Goal: Transaction & Acquisition: Purchase product/service

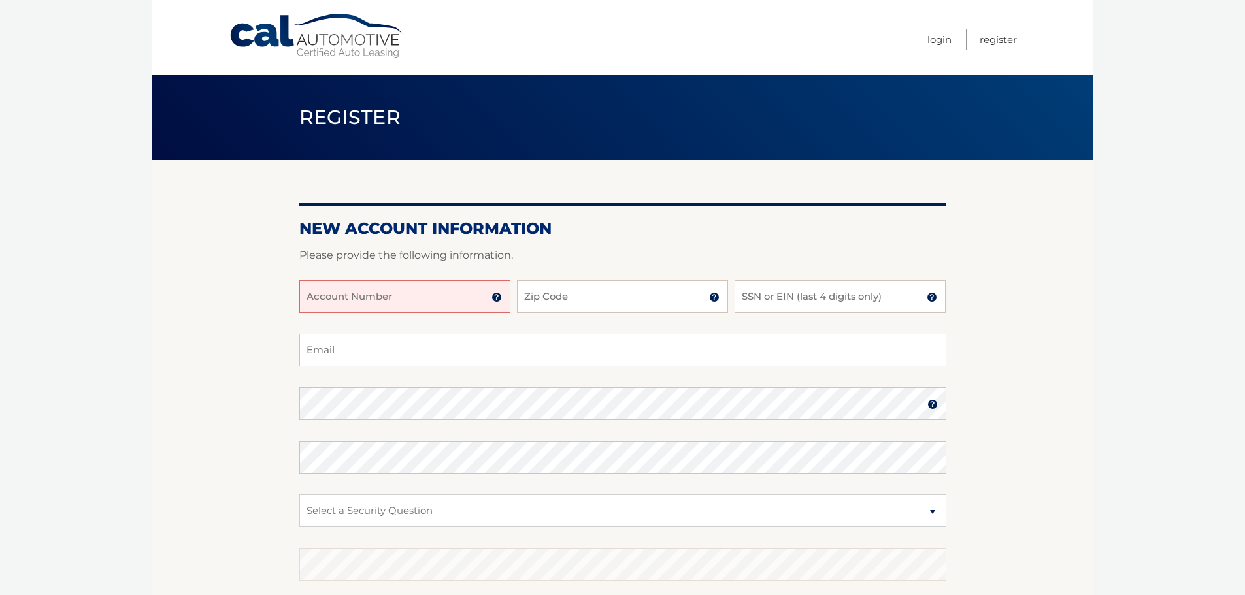
click at [497, 298] on img at bounding box center [496, 297] width 10 height 10
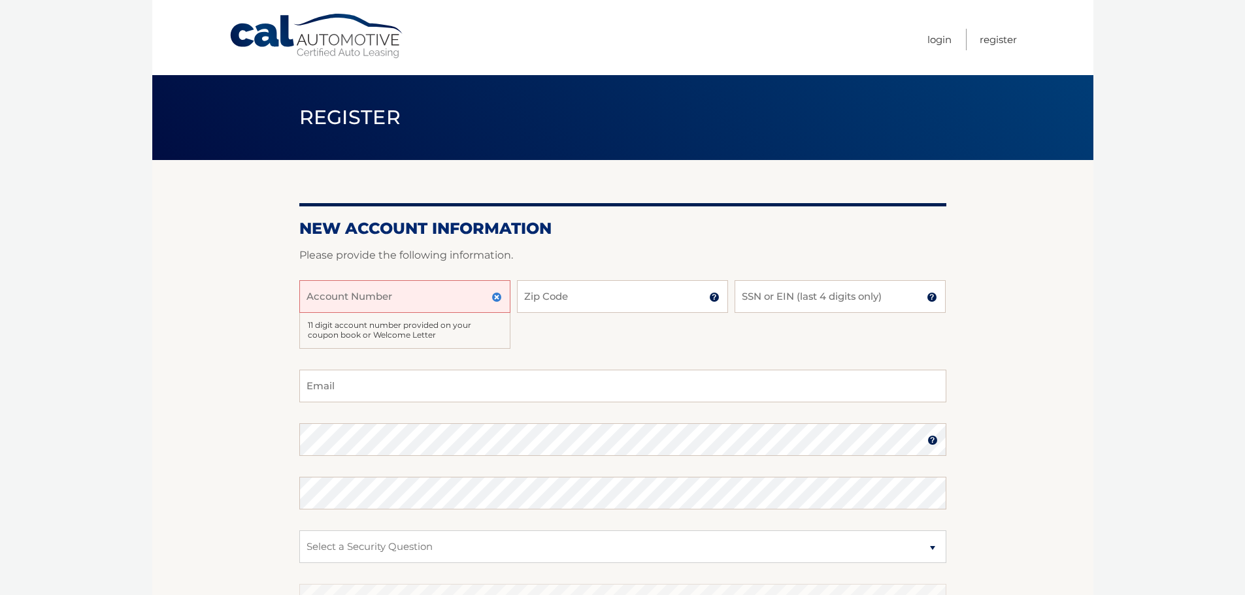
click at [452, 296] on input "Account Number" at bounding box center [404, 296] width 211 height 33
click at [382, 290] on input "Account Number" at bounding box center [404, 296] width 211 height 33
click at [356, 292] on input "Account Number" at bounding box center [404, 296] width 211 height 33
type input "44455987860"
click at [540, 295] on input "Zip Code" at bounding box center [622, 296] width 211 height 33
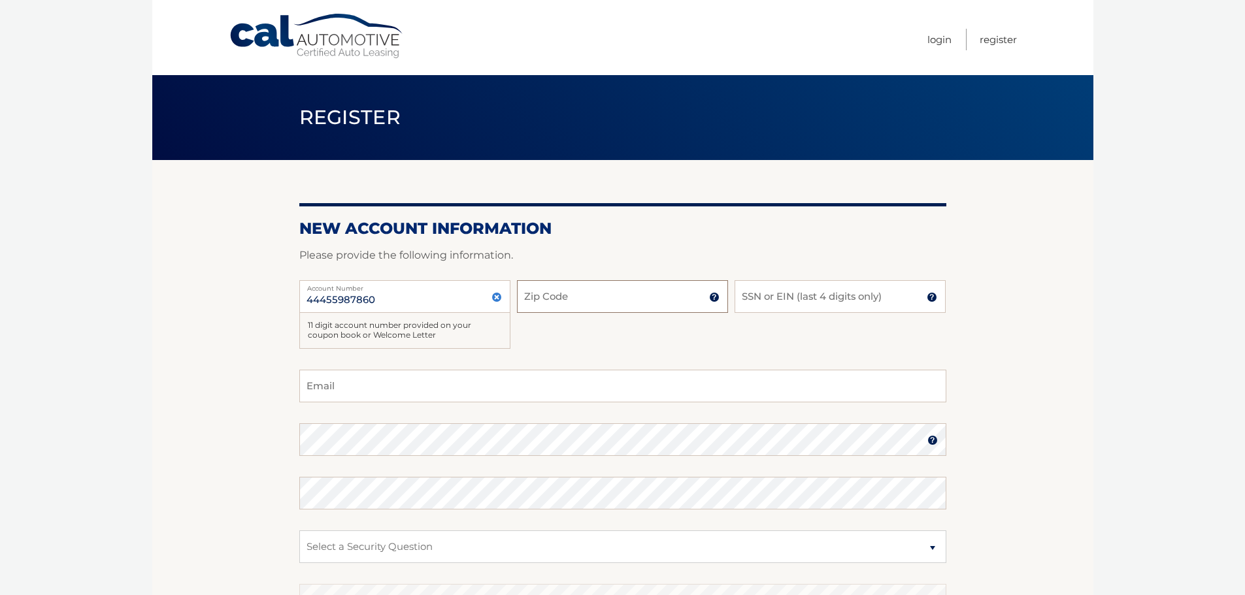
type input "33155"
type input "mariamguerrero3@gmail.com"
click at [806, 297] on input "SSN or EIN (last 4 digits only)" at bounding box center [839, 296] width 211 height 33
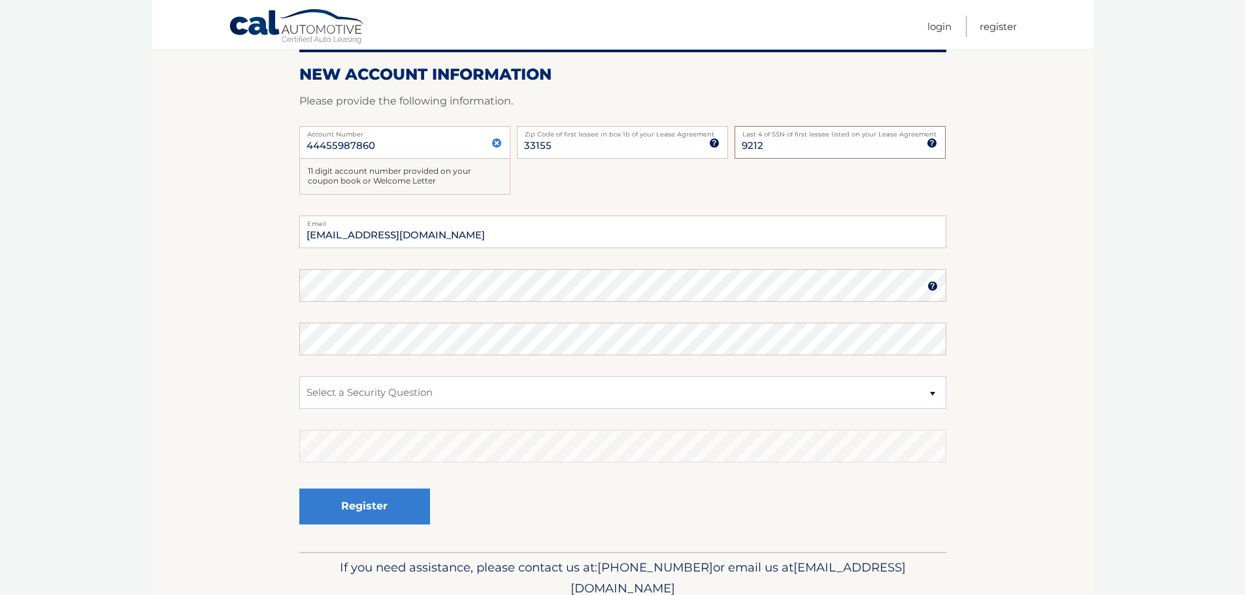
scroll to position [156, 0]
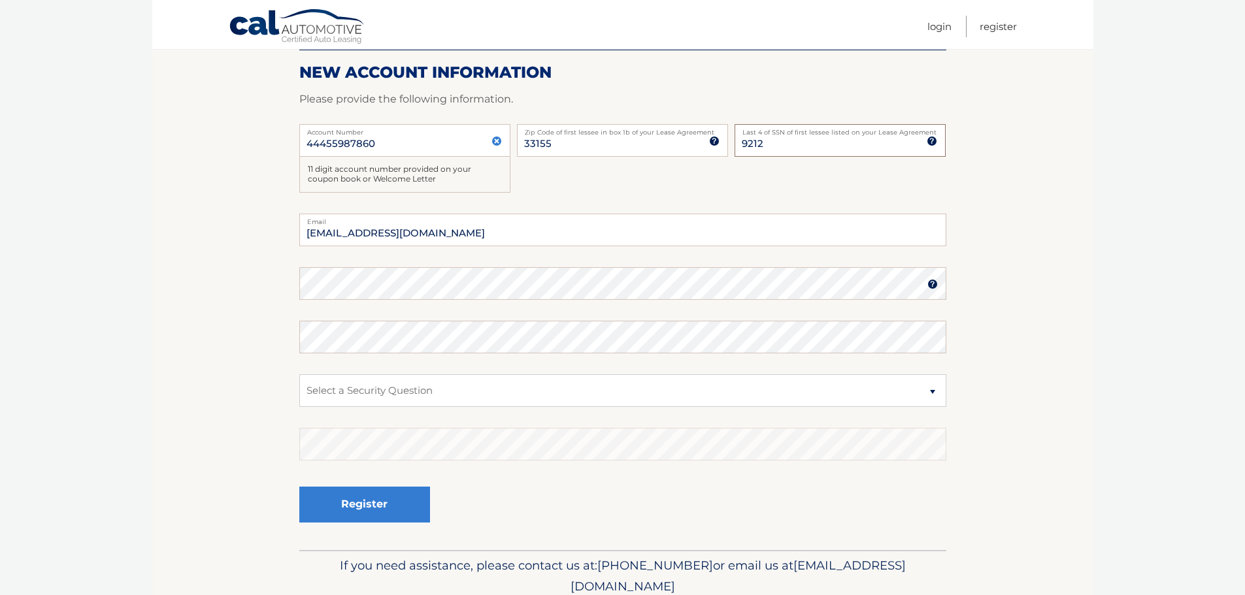
type input "9212"
click at [346, 393] on select "Select a Security Question What was the name of your elementary school? What is…" at bounding box center [622, 390] width 647 height 33
select select "2"
click at [299, 374] on select "Select a Security Question What was the name of your elementary school? What is…" at bounding box center [622, 390] width 647 height 33
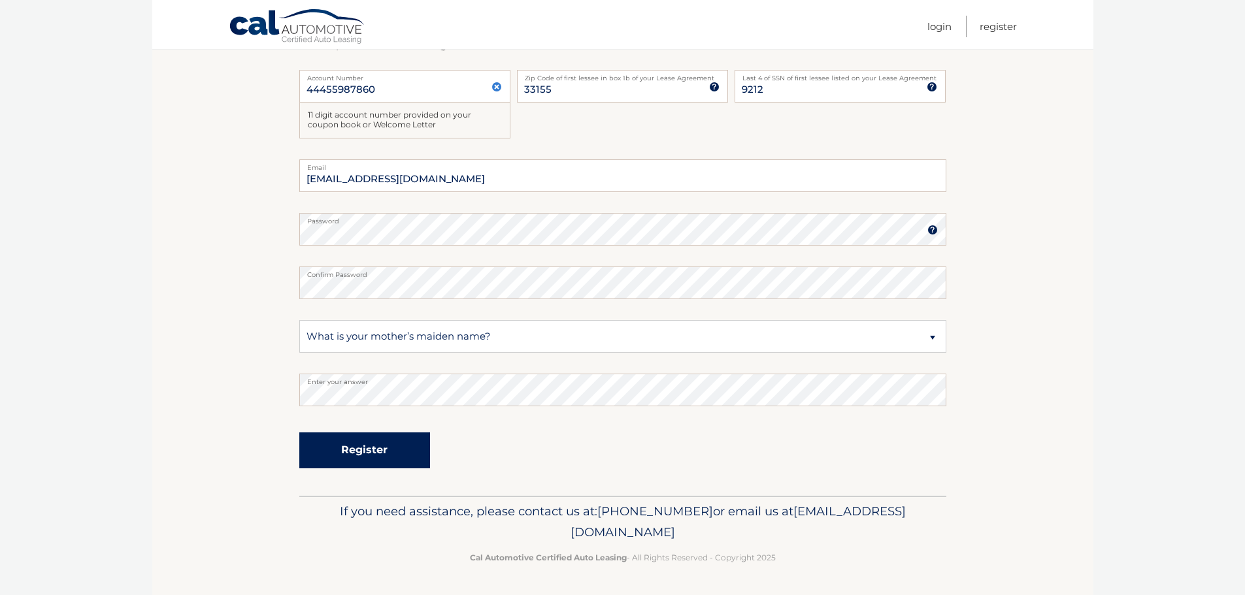
click at [350, 451] on button "Register" at bounding box center [364, 450] width 131 height 36
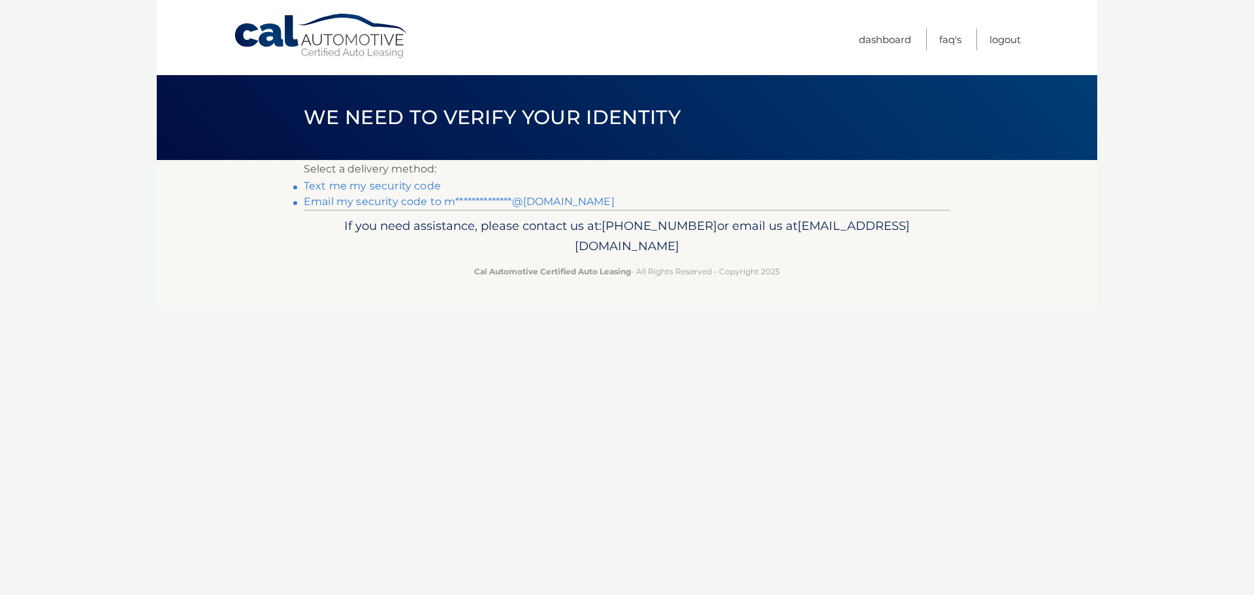
click at [337, 186] on link "Text me my security code" at bounding box center [372, 186] width 137 height 12
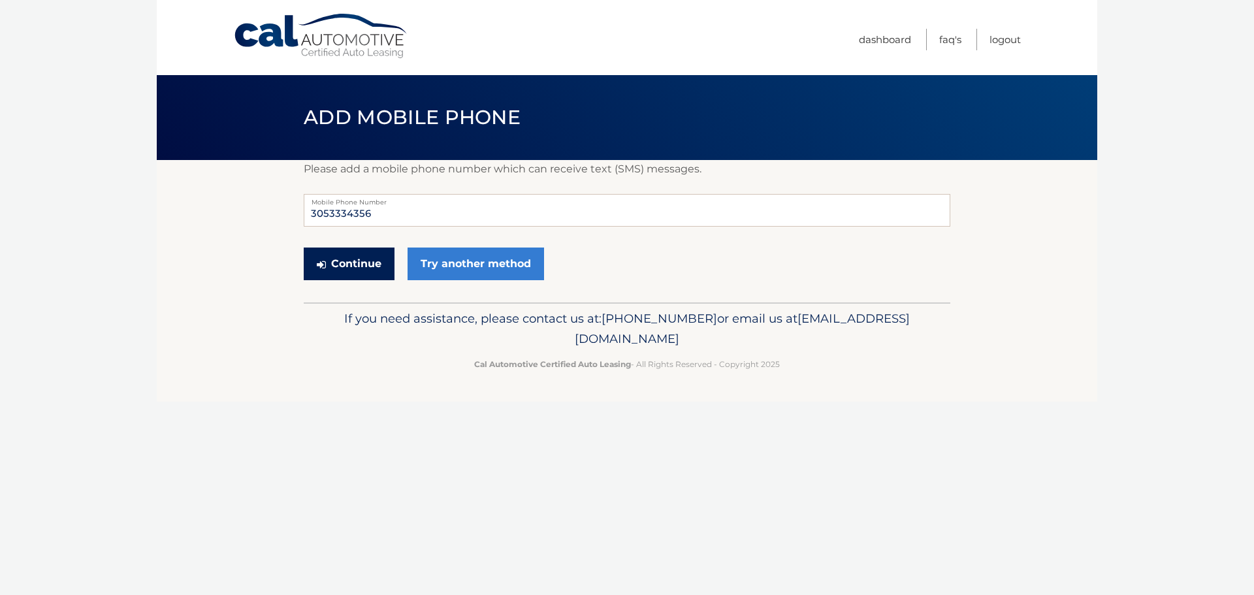
click at [354, 263] on button "Continue" at bounding box center [349, 264] width 91 height 33
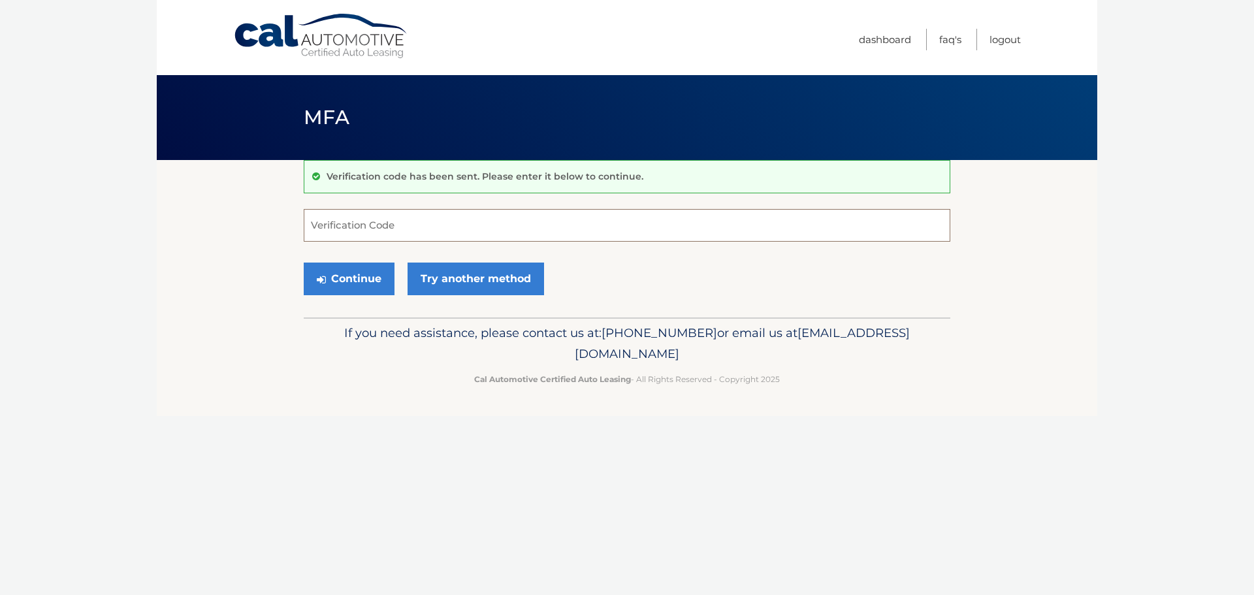
click at [346, 227] on input "Verification Code" at bounding box center [627, 225] width 647 height 33
type input "011081"
click at [373, 284] on button "Continue" at bounding box center [349, 279] width 91 height 33
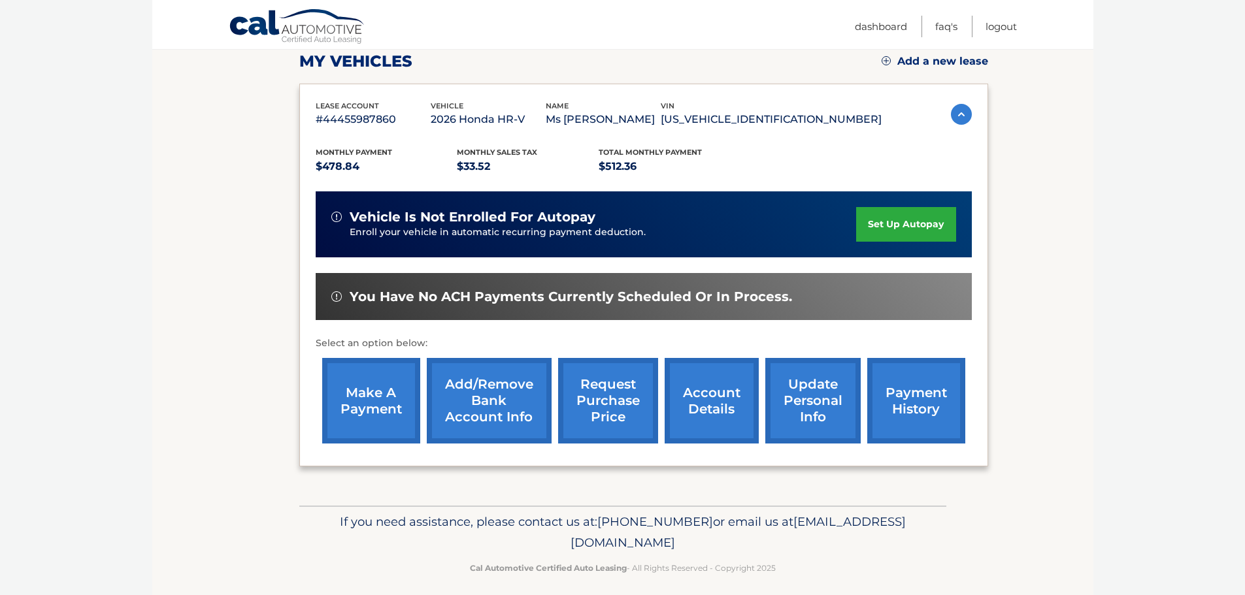
scroll to position [197, 0]
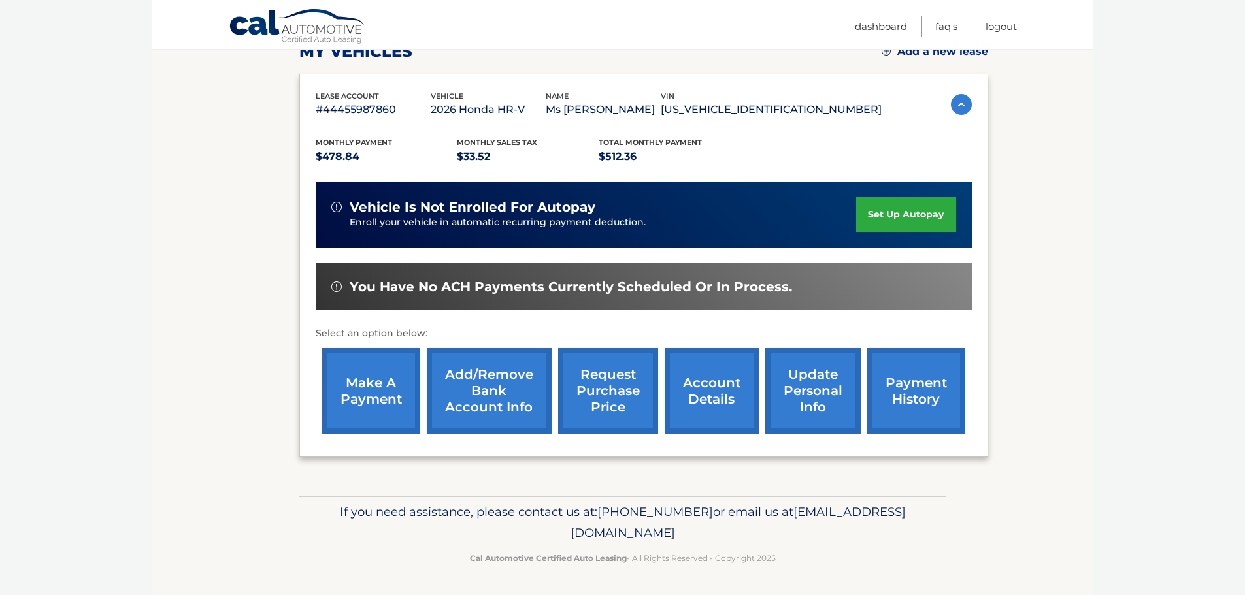
click at [364, 383] on link "make a payment" at bounding box center [371, 391] width 98 height 86
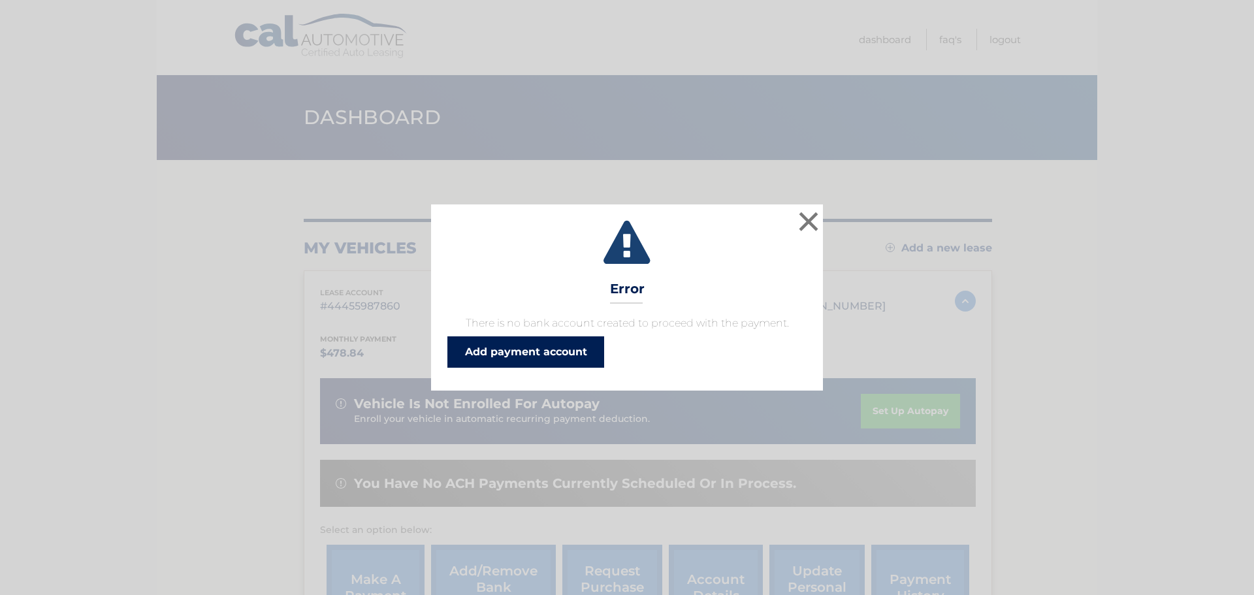
click at [523, 350] on link "Add payment account" at bounding box center [526, 351] width 157 height 31
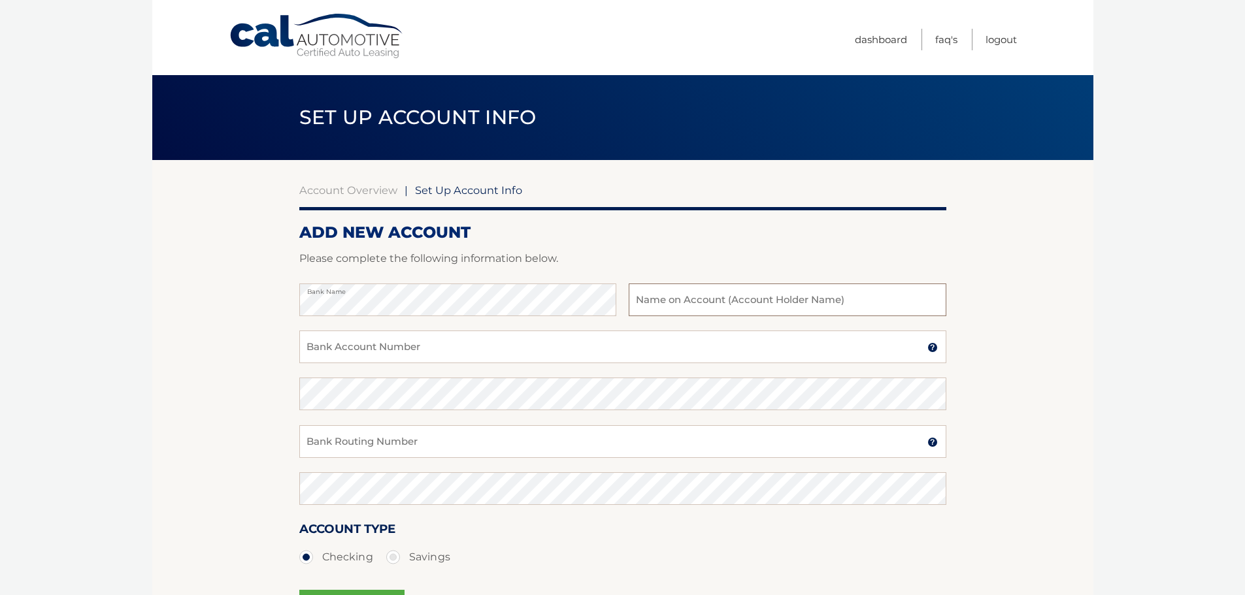
click at [683, 295] on input "text" at bounding box center [786, 300] width 317 height 33
type input "[PERSON_NAME]"
click at [323, 346] on input "Bank Account Number" at bounding box center [622, 347] width 647 height 33
type input "1100019435669"
click at [323, 437] on input "Bank Routing Number" at bounding box center [622, 441] width 647 height 33
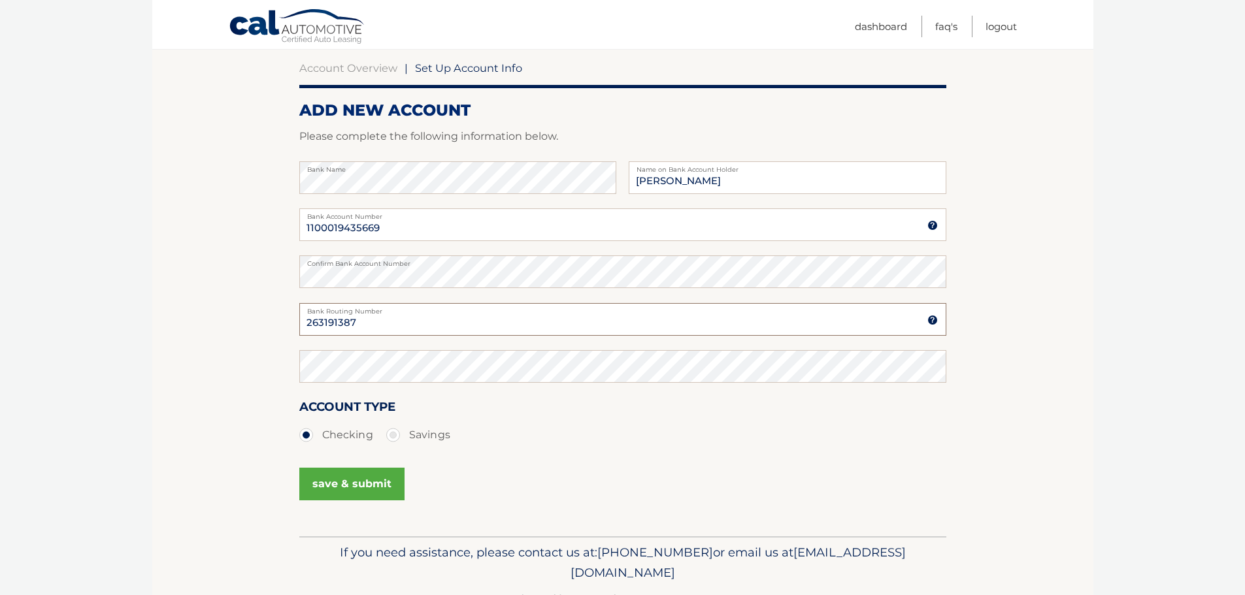
scroll to position [129, 0]
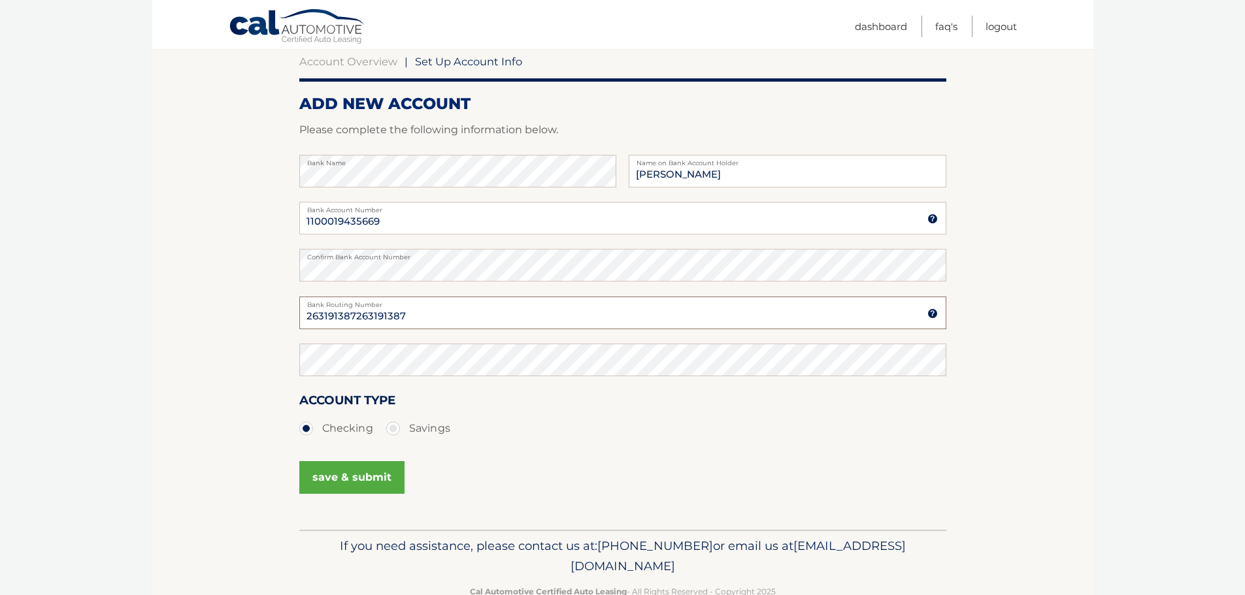
type input "263191387263191387"
click at [359, 475] on button "save & submit" at bounding box center [351, 477] width 105 height 33
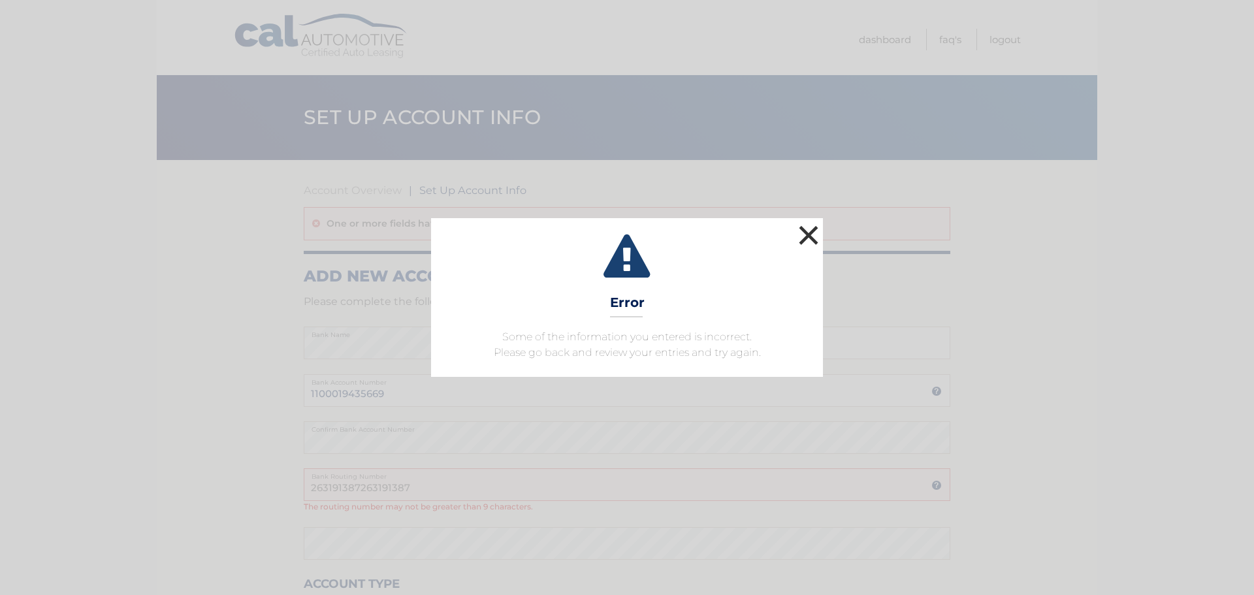
click at [809, 230] on button "×" at bounding box center [809, 235] width 26 height 26
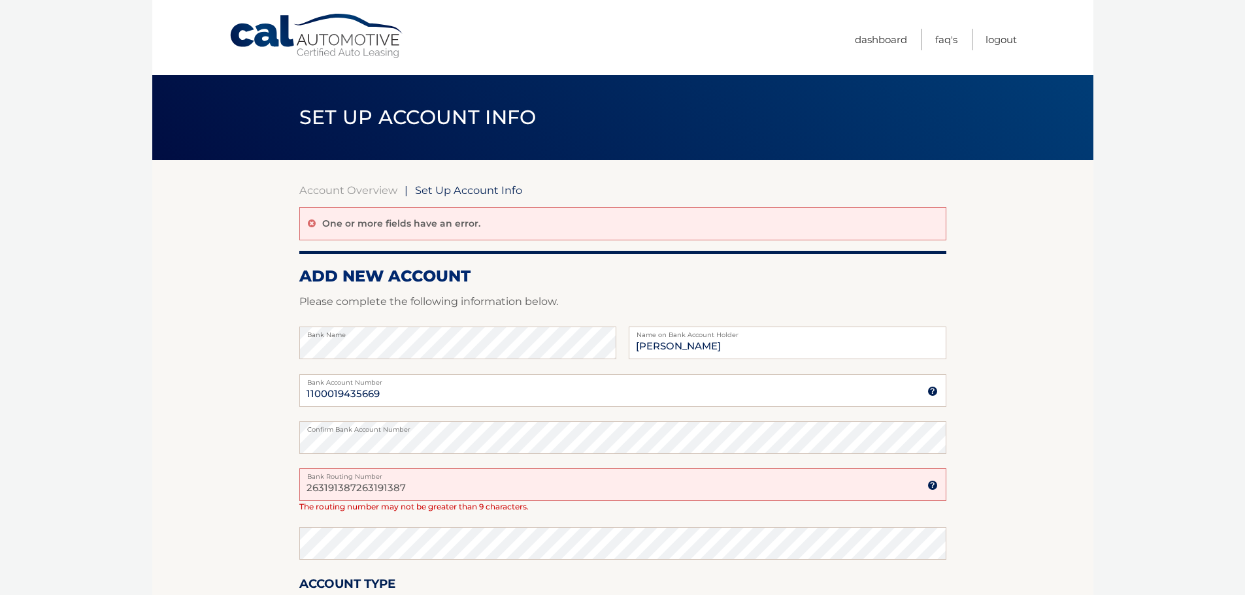
click at [410, 491] on input "263191387263191387" at bounding box center [622, 484] width 647 height 33
click at [411, 484] on input "263191387263191387" at bounding box center [622, 484] width 647 height 33
type input "263191387"
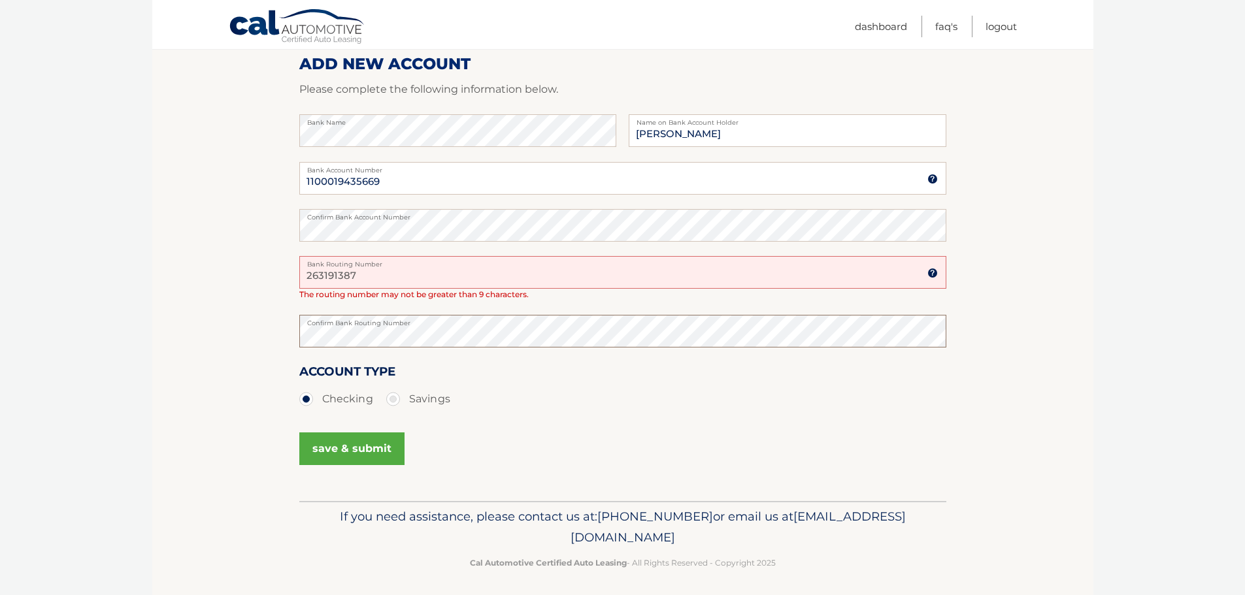
scroll to position [217, 0]
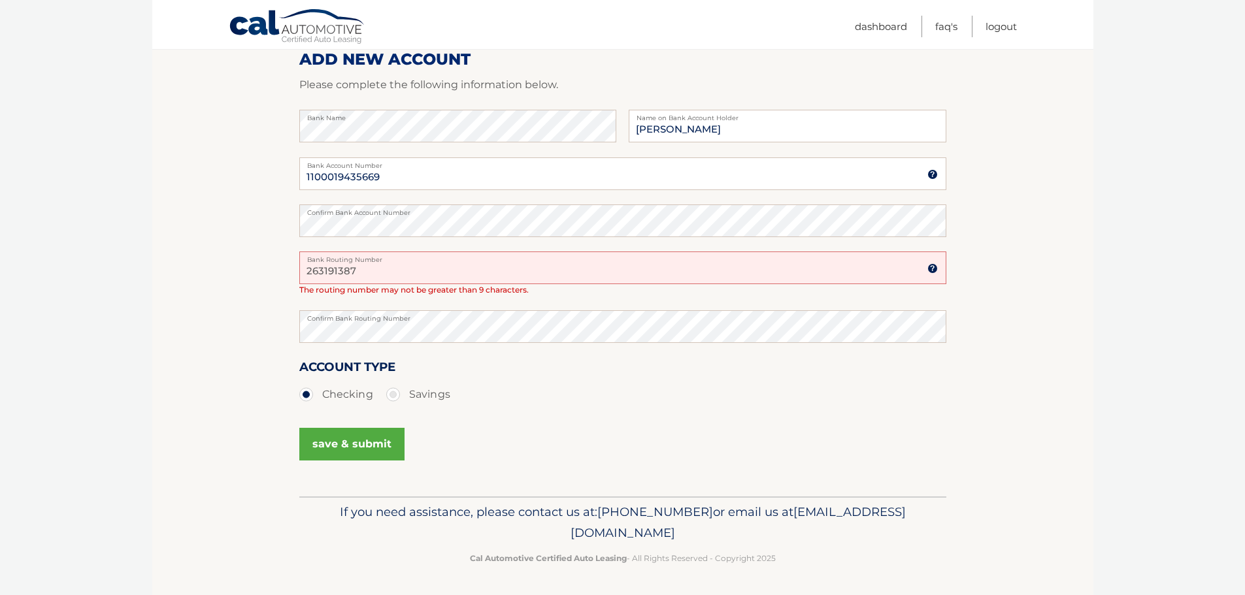
click at [371, 440] on button "save & submit" at bounding box center [351, 444] width 105 height 33
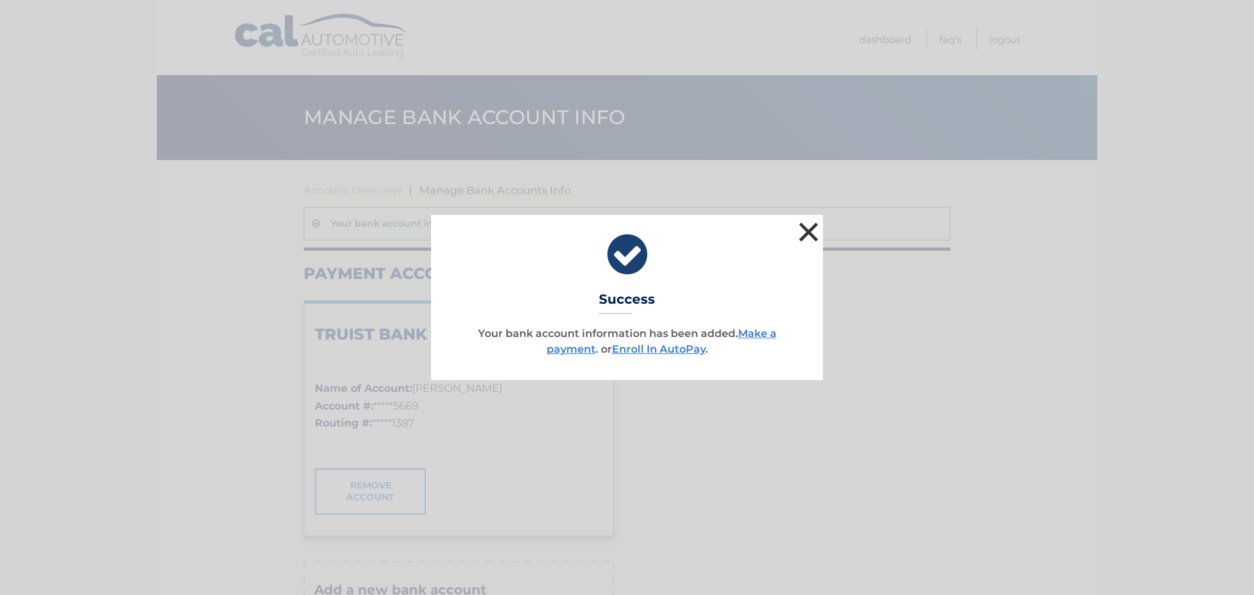
click at [806, 229] on button "×" at bounding box center [809, 232] width 26 height 26
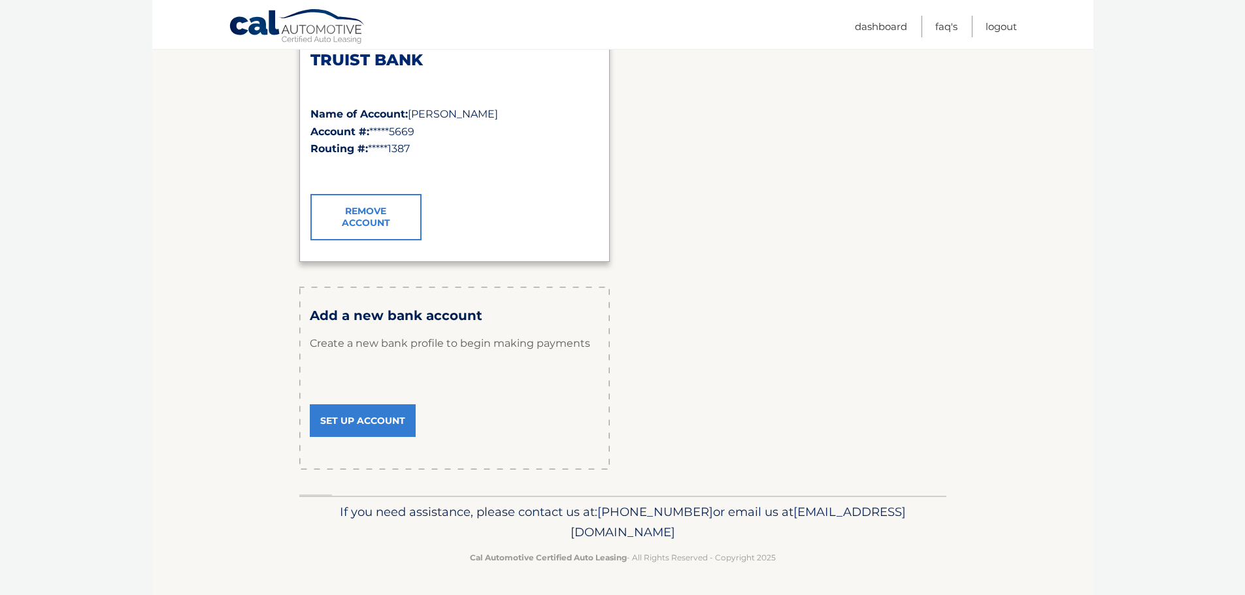
scroll to position [272, 0]
click at [357, 421] on link "Set Up Account" at bounding box center [363, 422] width 106 height 33
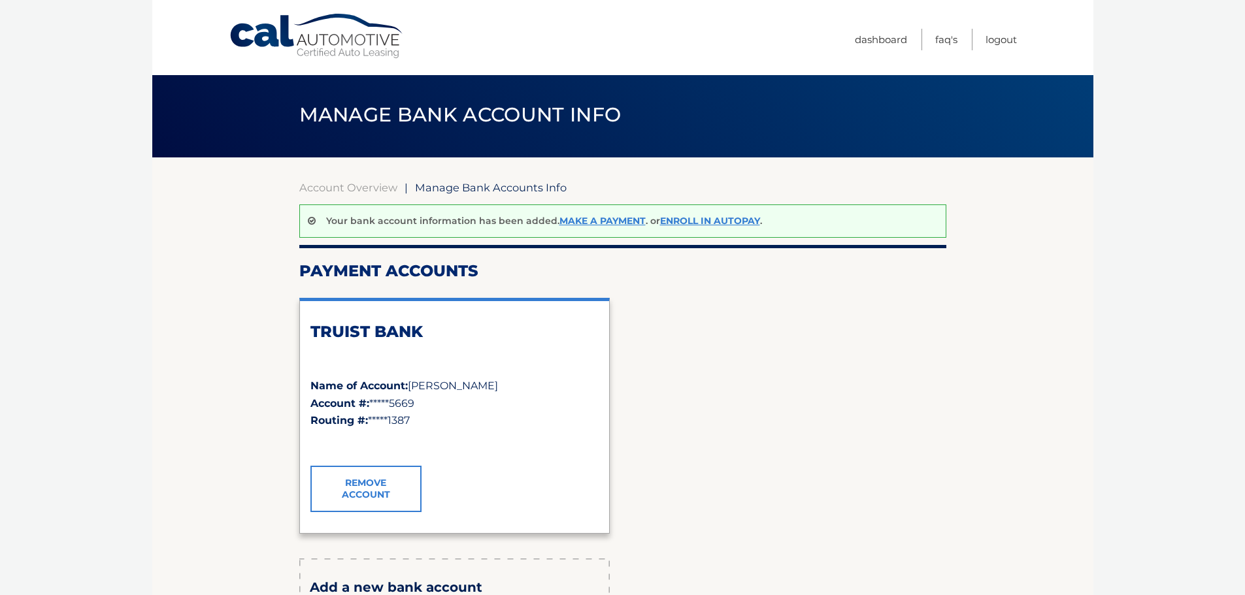
scroll to position [0, 0]
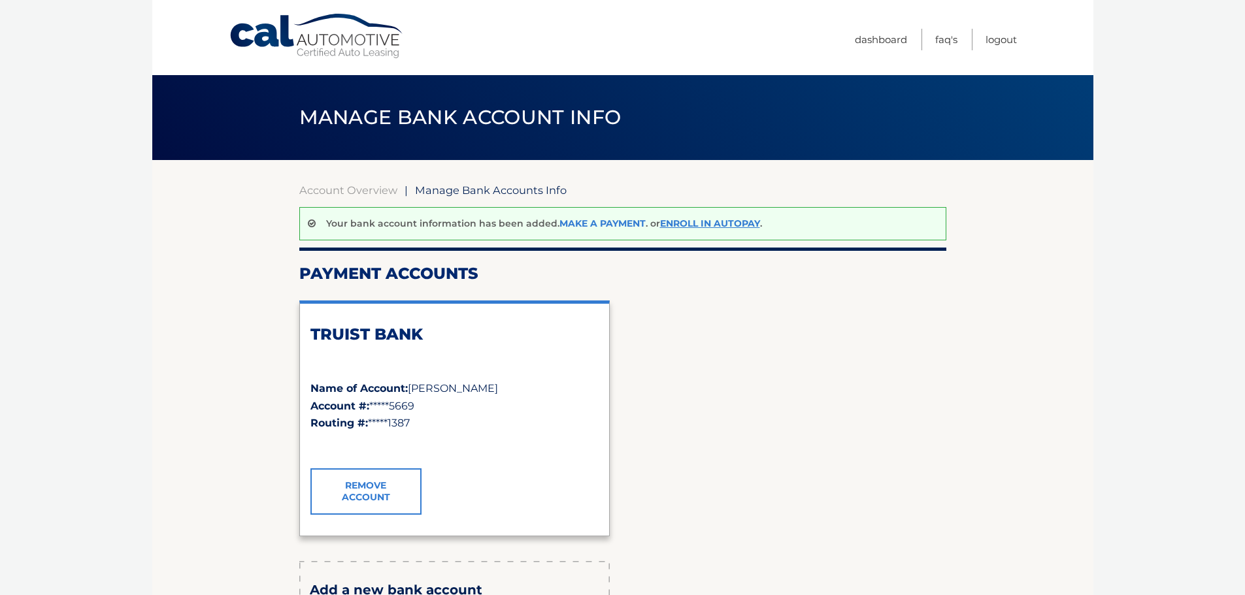
click at [599, 220] on link "Make a payment" at bounding box center [602, 224] width 86 height 12
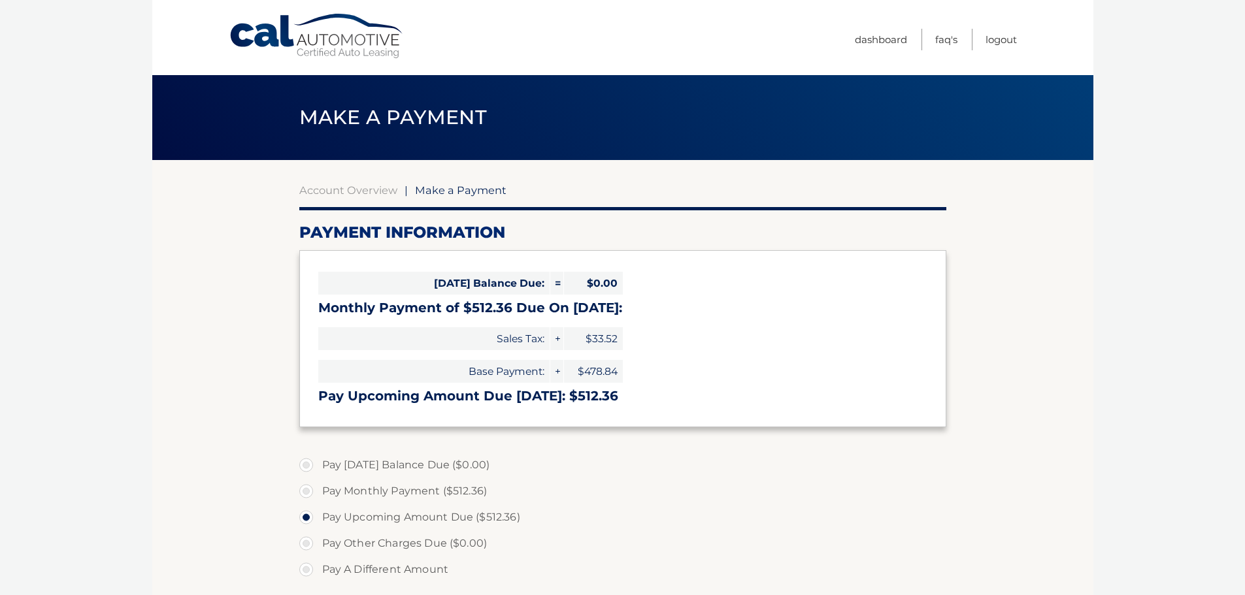
select select "MzBiY2RhZTktY2M1Mi00ODgxLTkzZjYtM2JkYzFiODMyZmEw"
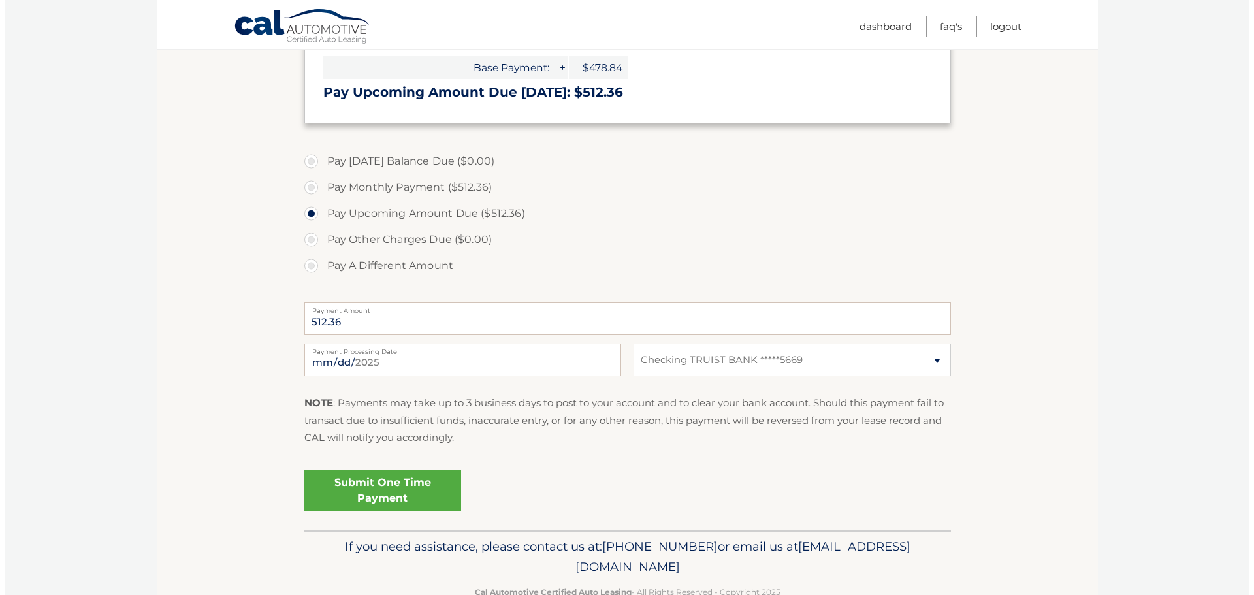
scroll to position [338, 0]
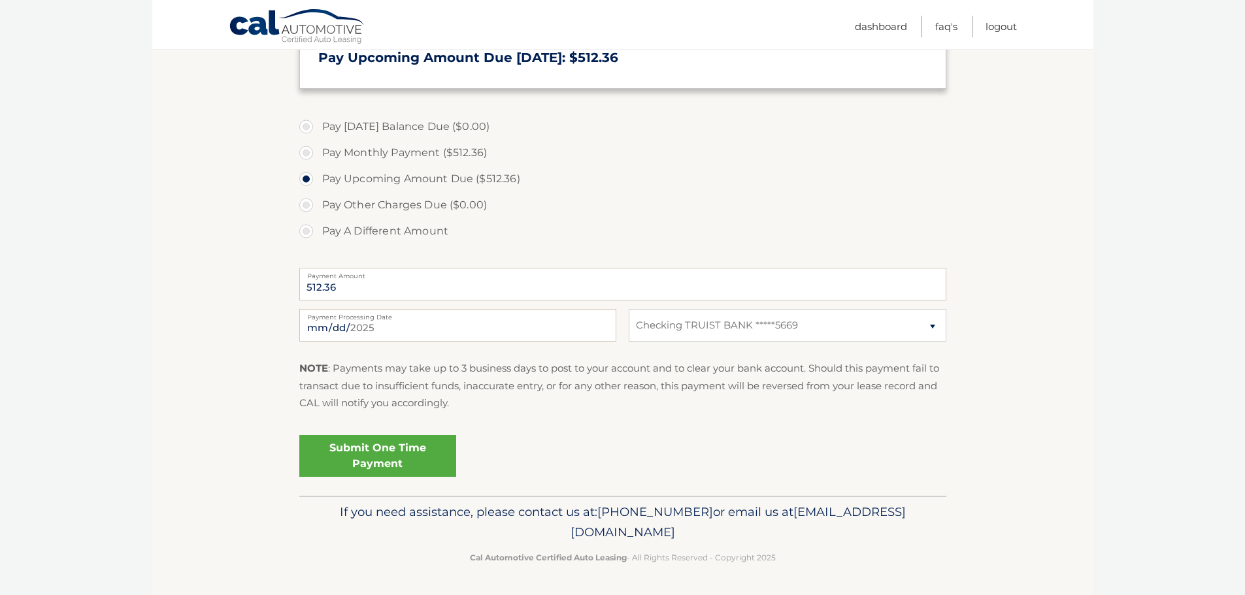
click at [398, 451] on link "Submit One Time Payment" at bounding box center [377, 456] width 157 height 42
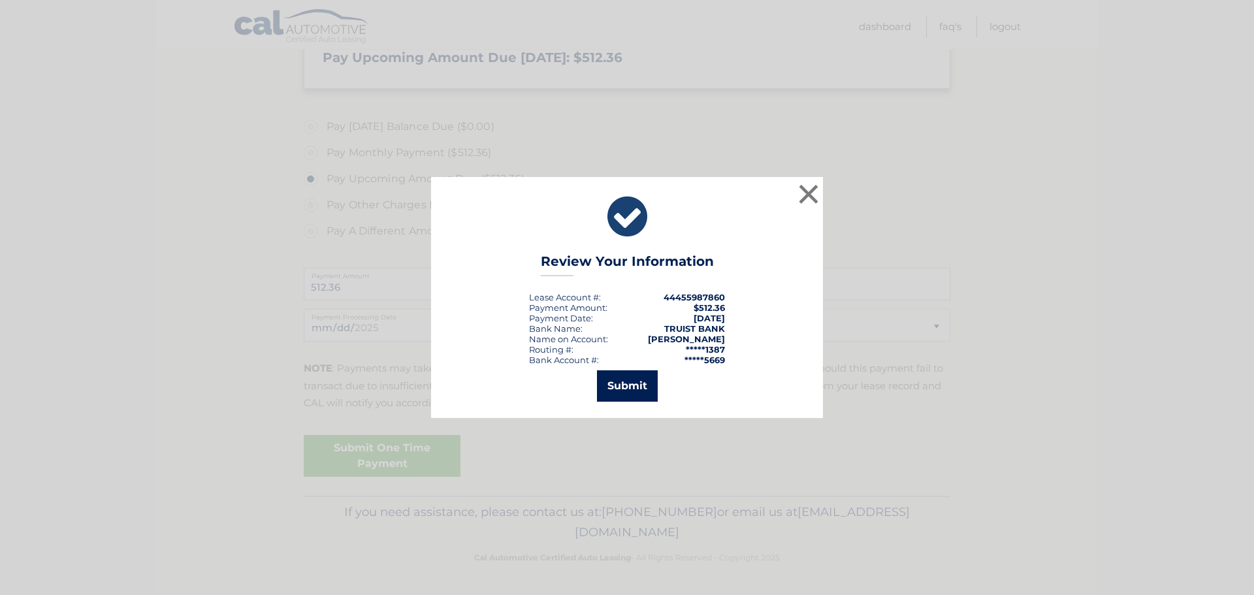
click at [625, 385] on button "Submit" at bounding box center [627, 385] width 61 height 31
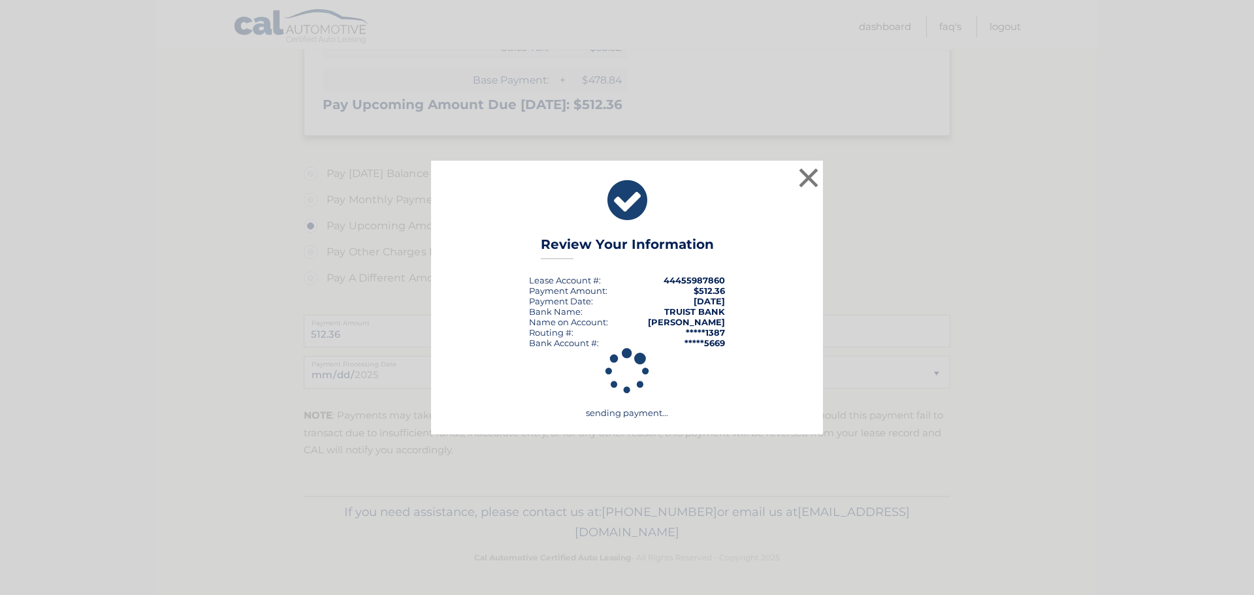
scroll to position [291, 0]
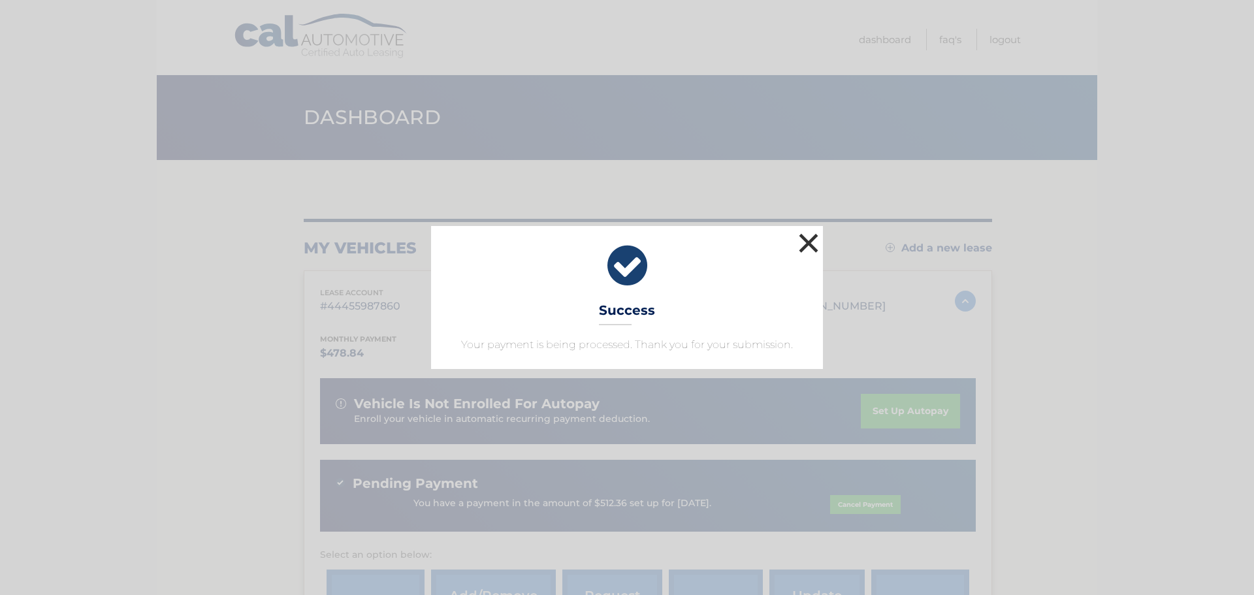
click at [810, 242] on button "×" at bounding box center [809, 243] width 26 height 26
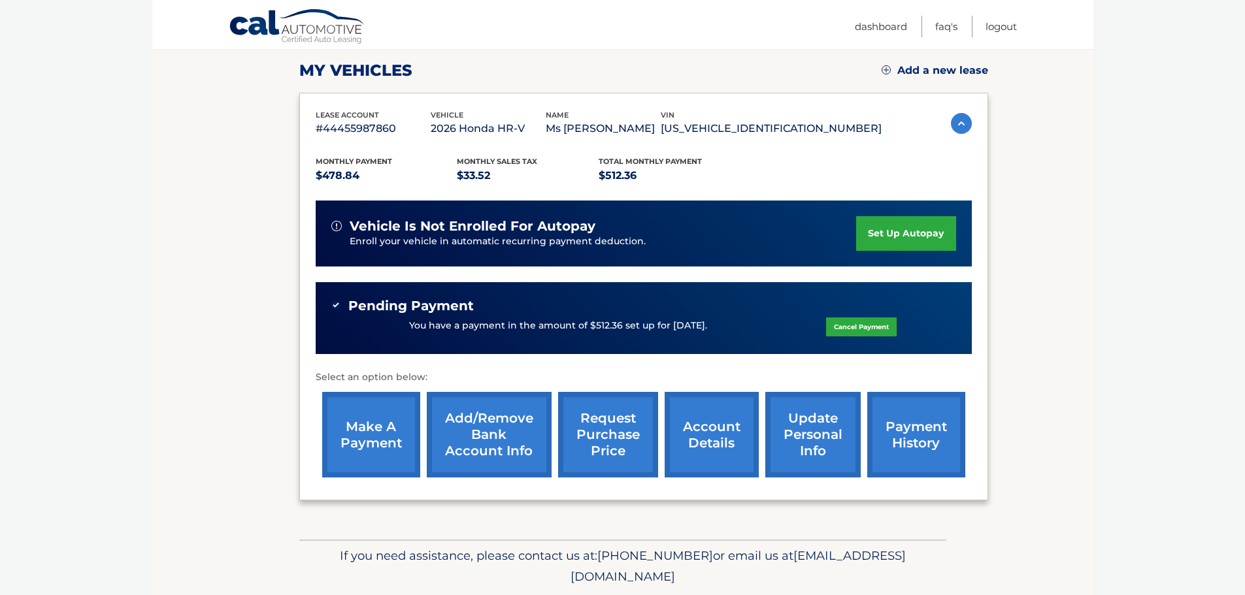
scroll to position [221, 0]
